Goal: Navigation & Orientation: Find specific page/section

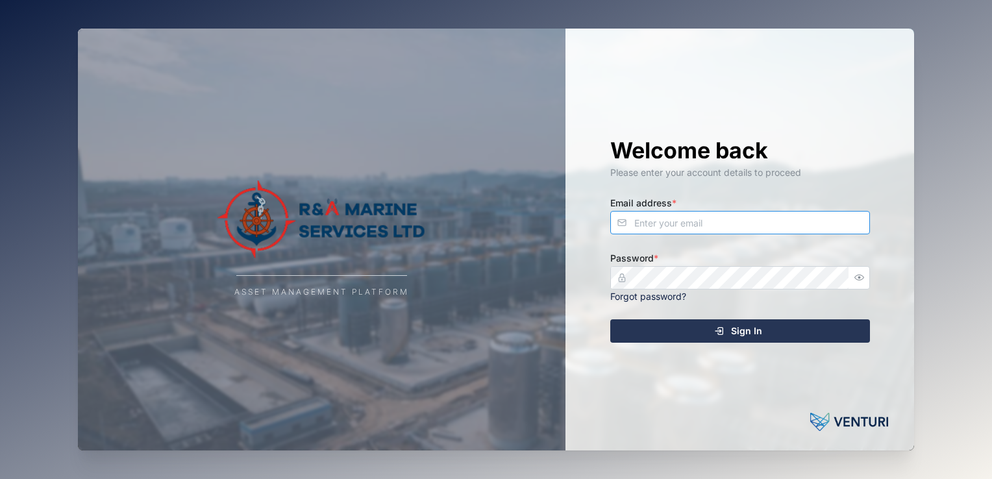
type input "[EMAIL_ADDRESS][DOMAIN_NAME]"
click at [757, 333] on span "Sign In" at bounding box center [746, 331] width 31 height 22
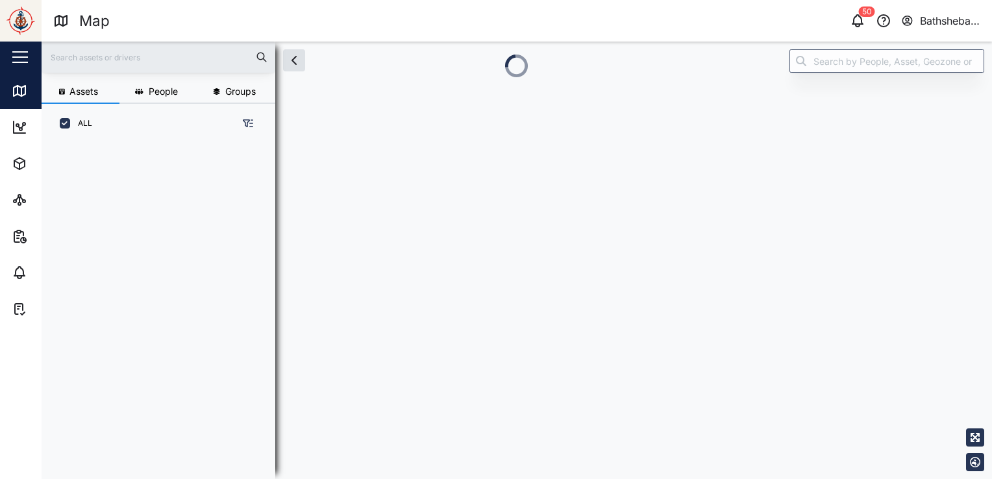
scroll to position [319, 202]
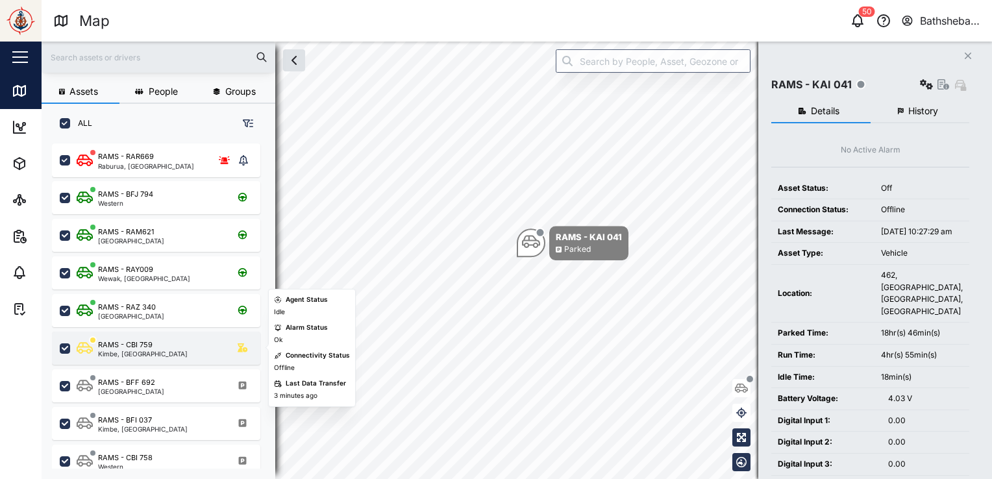
click at [171, 350] on div "Kimbe, [GEOGRAPHIC_DATA]" at bounding box center [143, 353] width 90 height 6
